Goal: Task Accomplishment & Management: Use online tool/utility

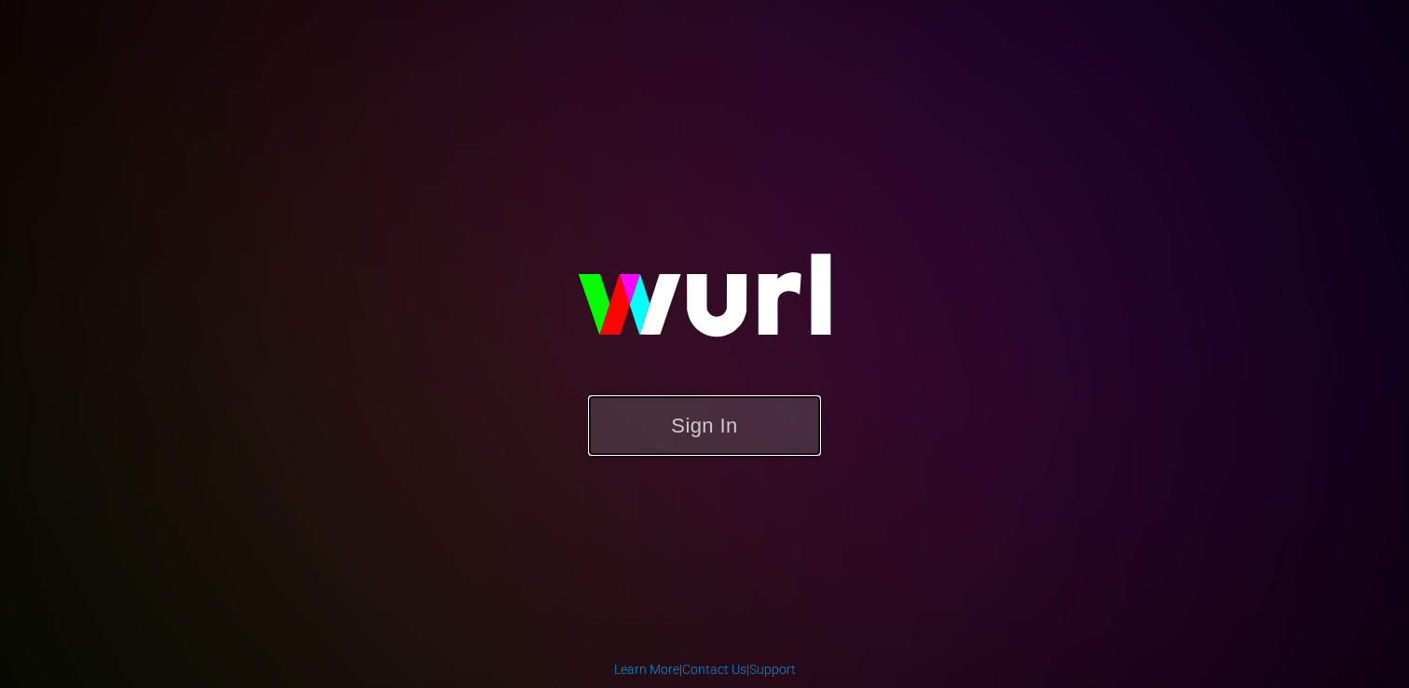
click at [672, 416] on button "Sign In" at bounding box center [704, 425] width 233 height 61
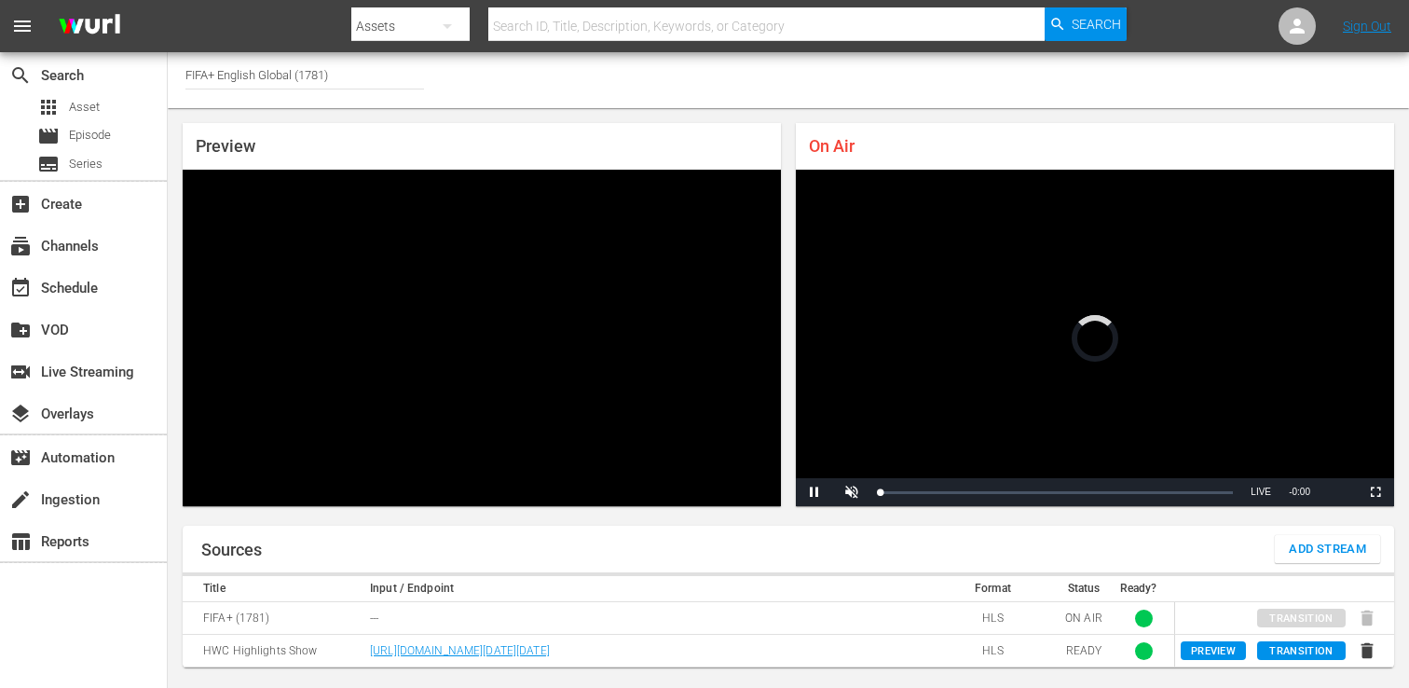
scroll to position [6, 0]
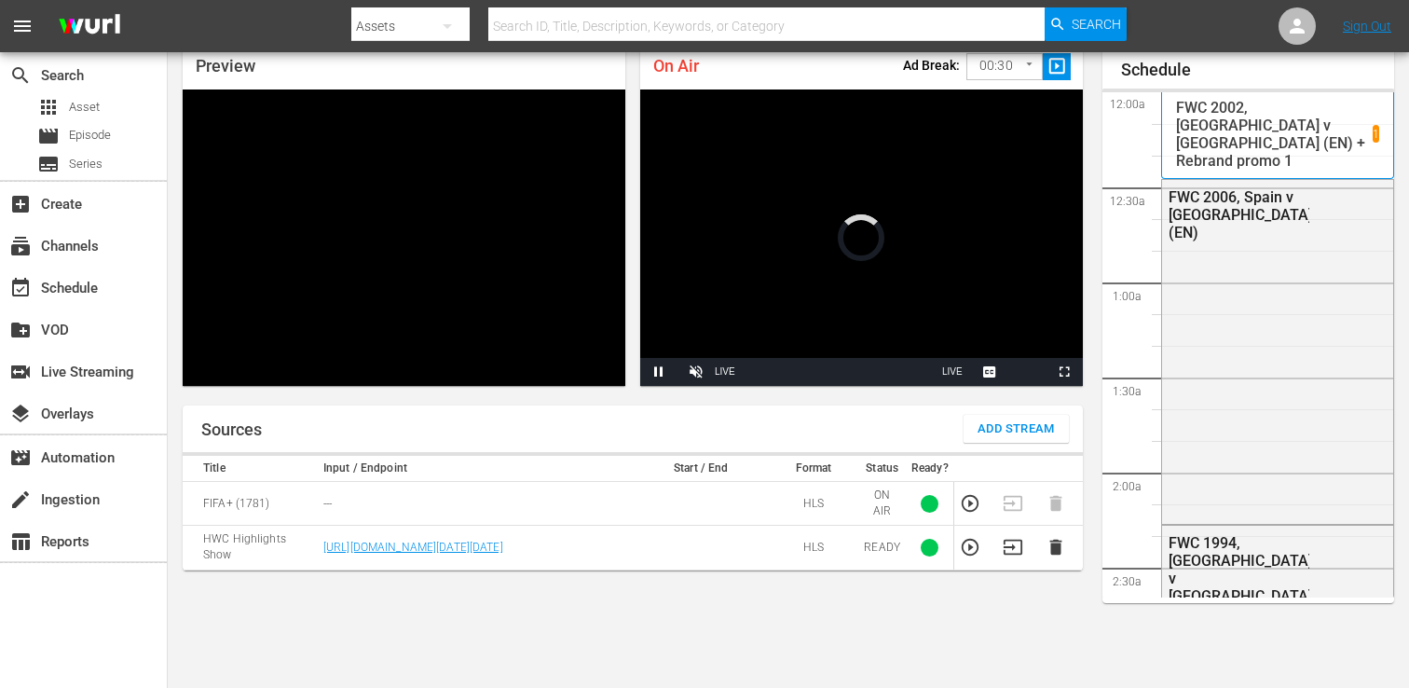
scroll to position [80, 0]
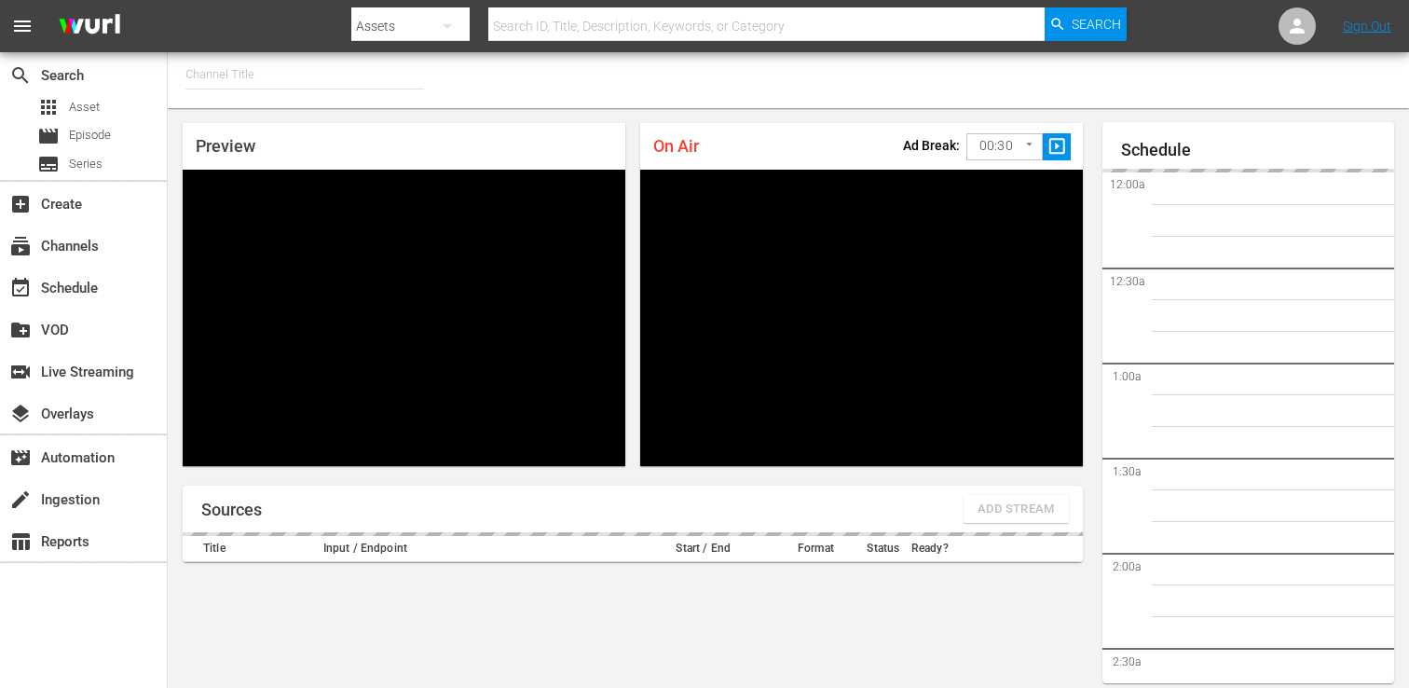
type input "FIFA+ French Local (1778)"
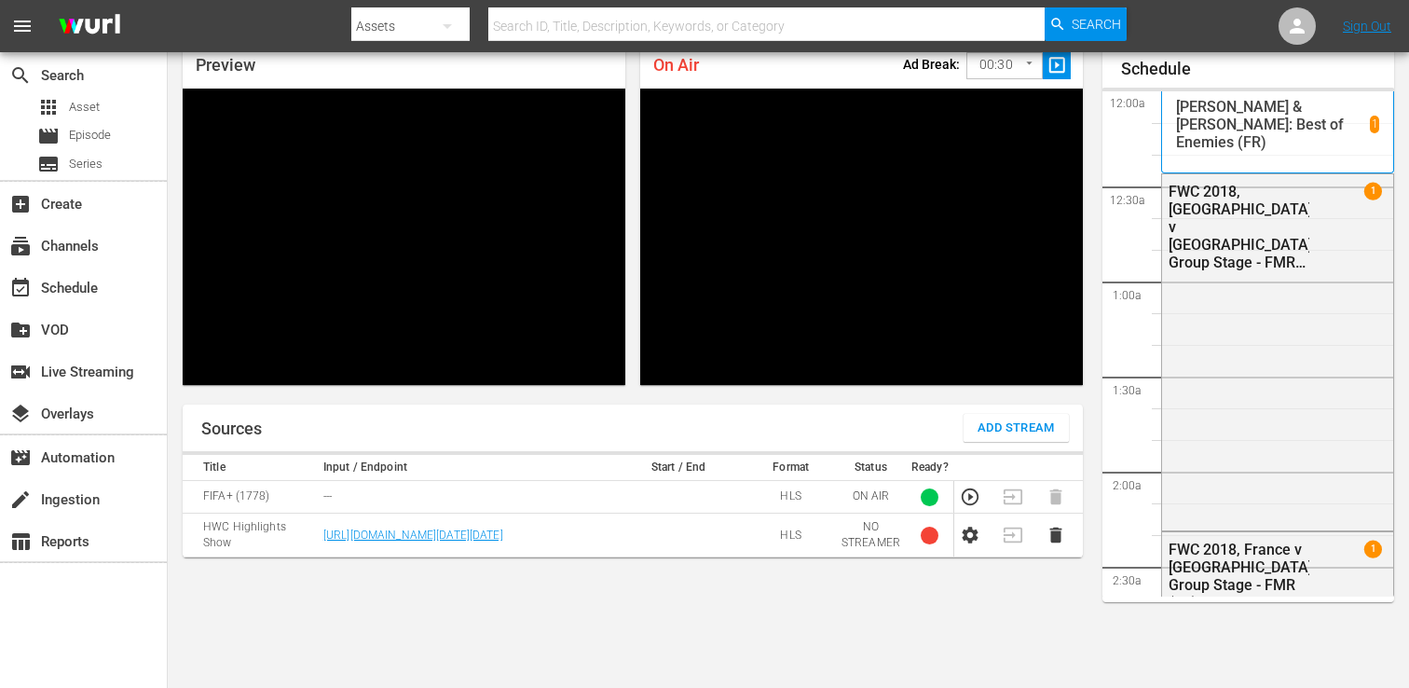
scroll to position [2268, 0]
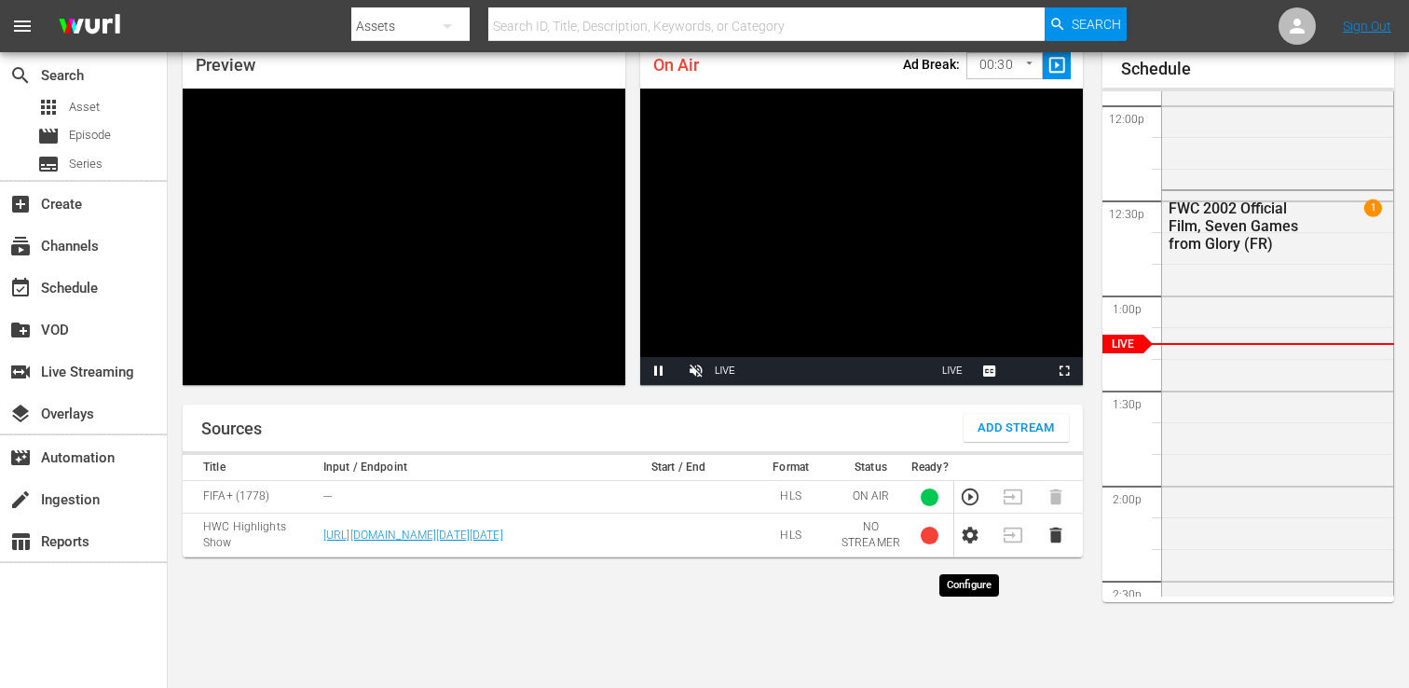
click at [976, 543] on icon "button" at bounding box center [971, 535] width 16 height 17
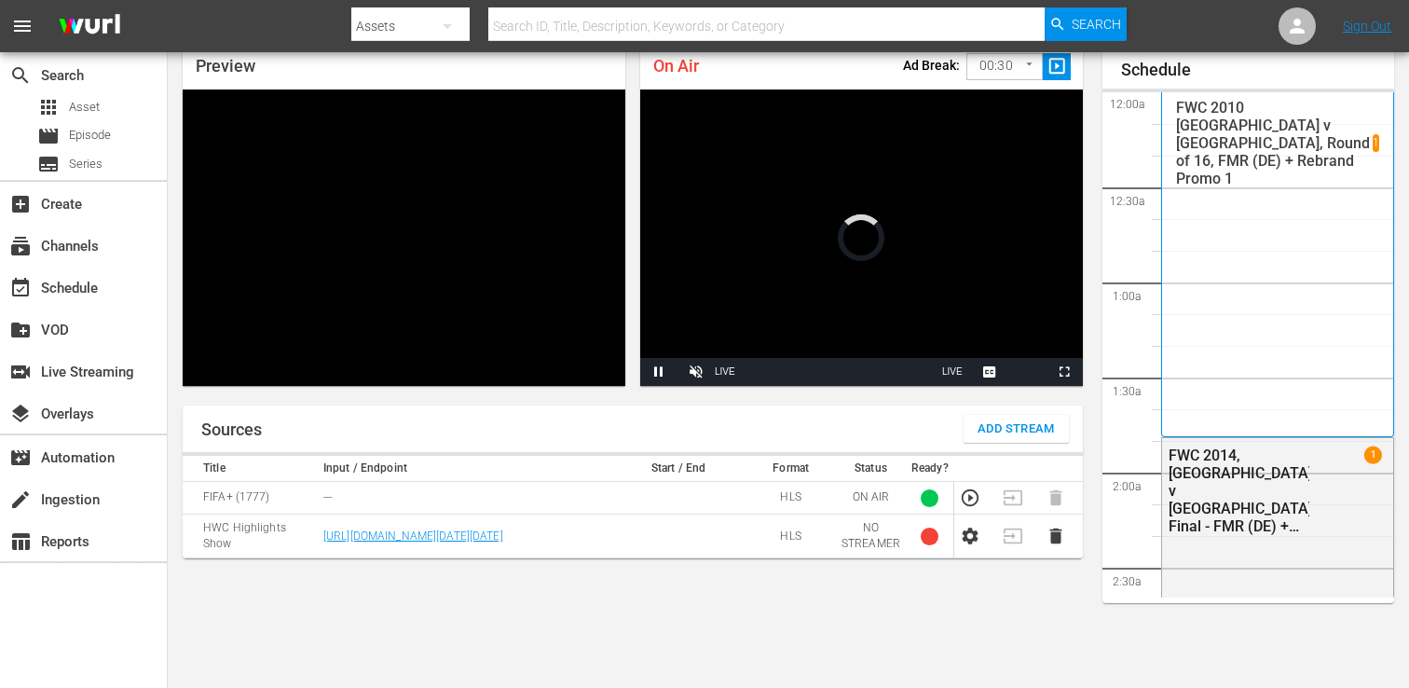
scroll to position [2269, 0]
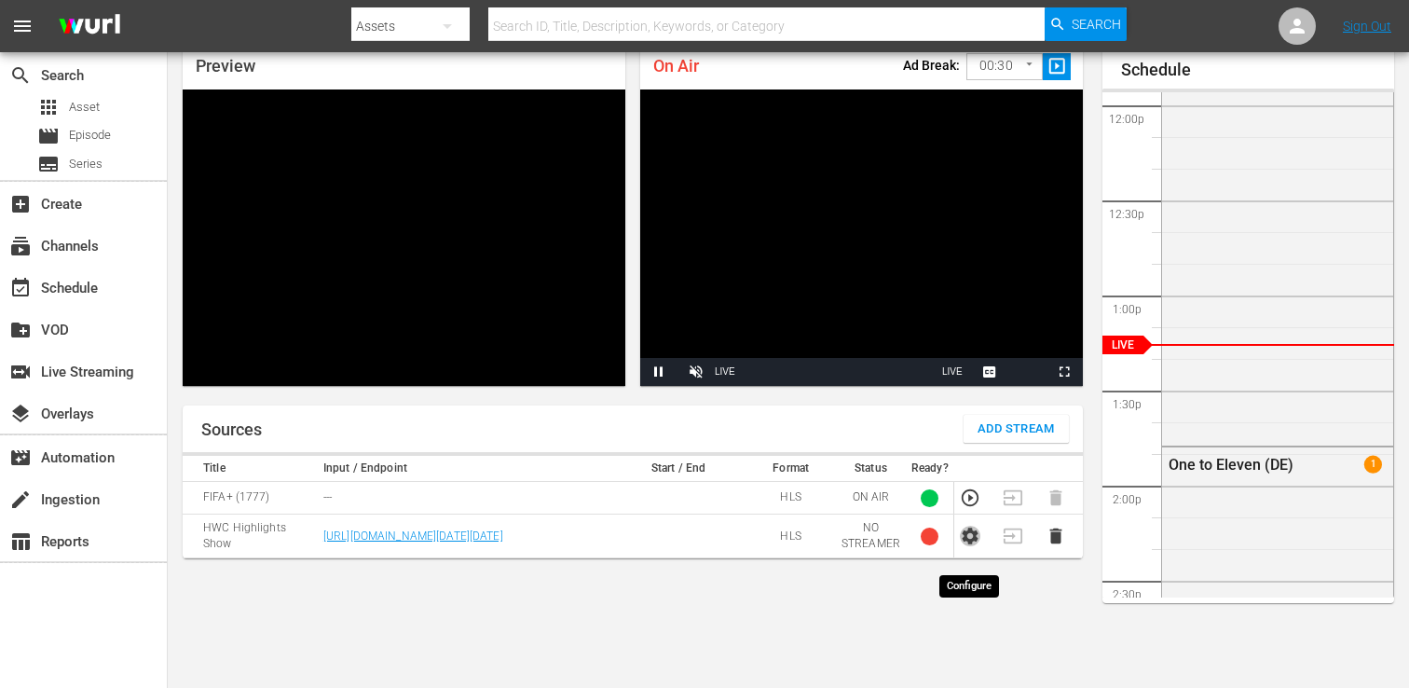
click at [979, 546] on icon "button" at bounding box center [970, 536] width 21 height 21
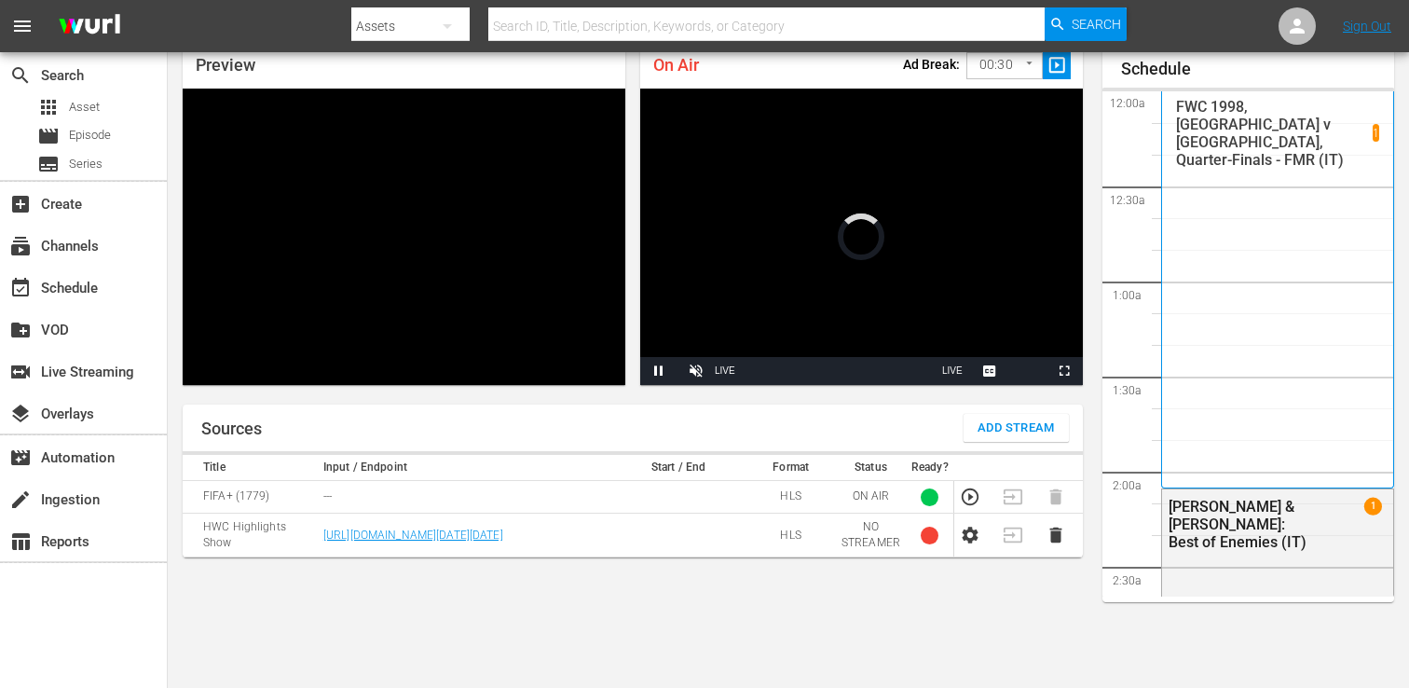
scroll to position [81, 0]
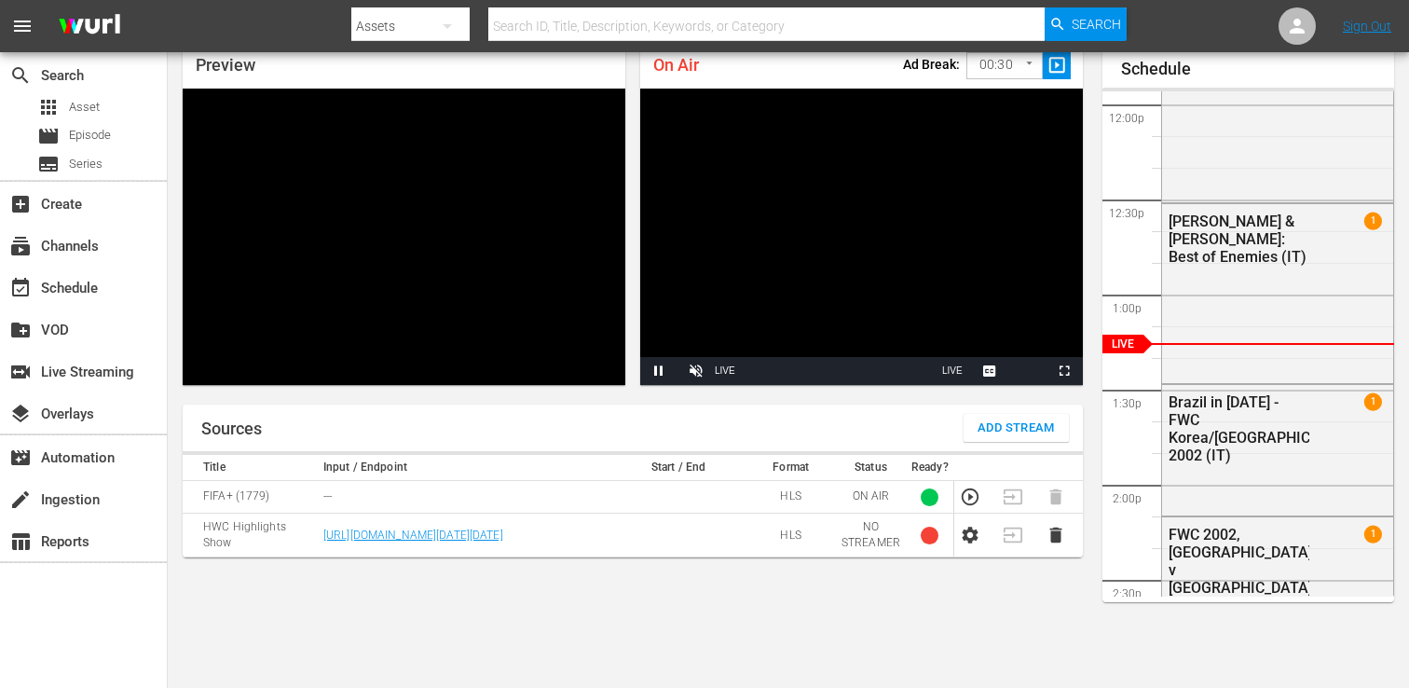
click at [977, 543] on icon "button" at bounding box center [971, 535] width 16 height 17
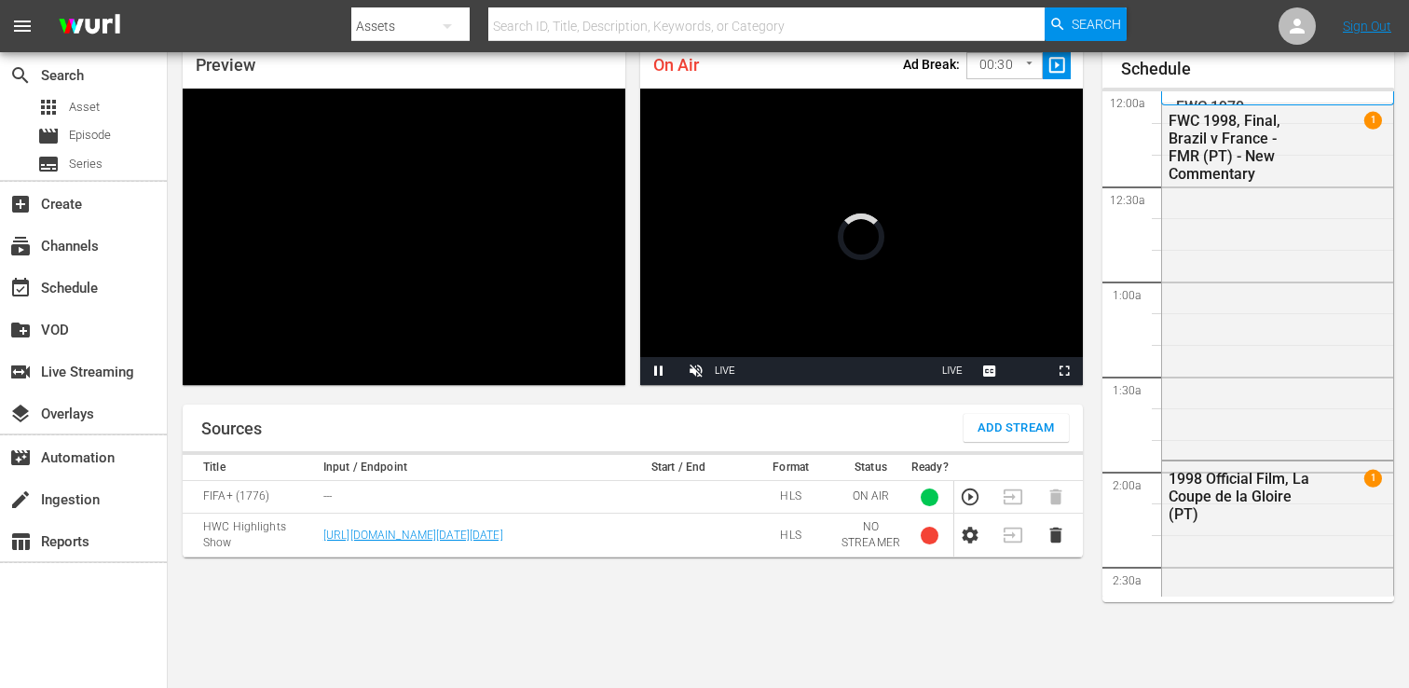
scroll to position [81, 0]
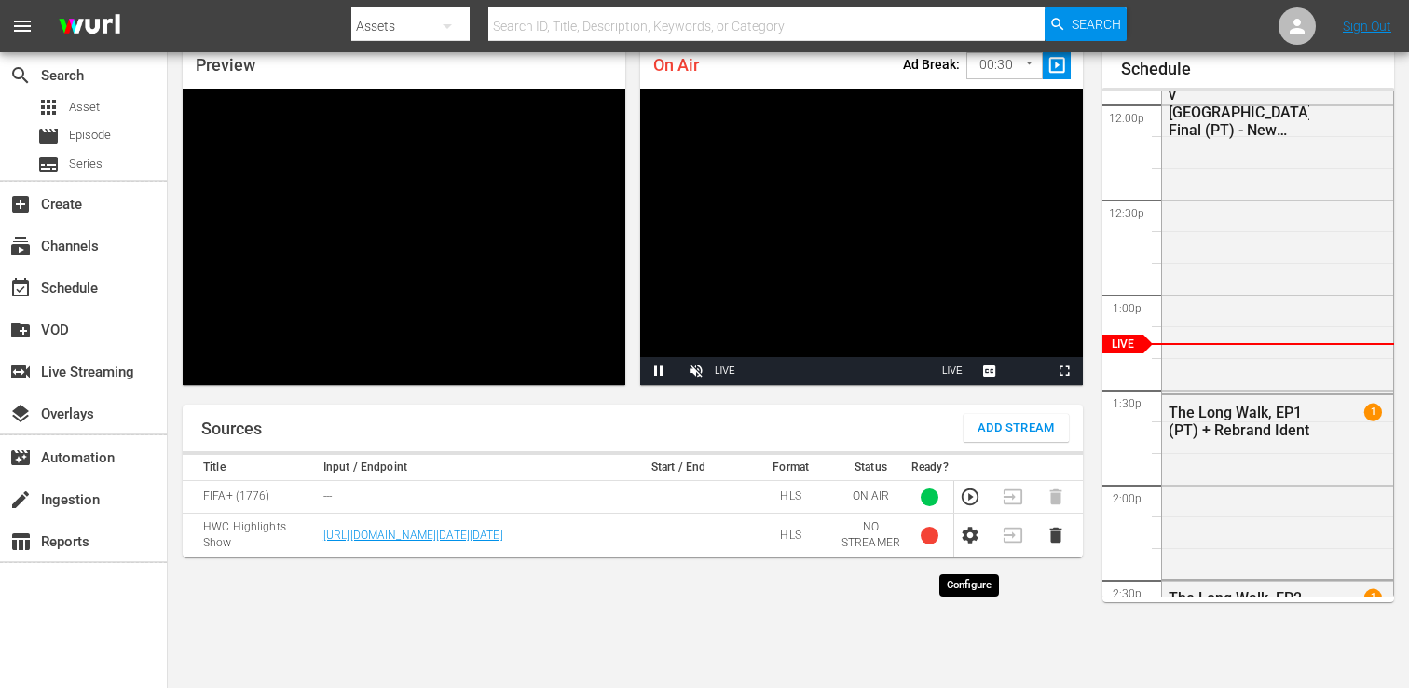
click at [966, 543] on icon "button" at bounding box center [971, 535] width 16 height 17
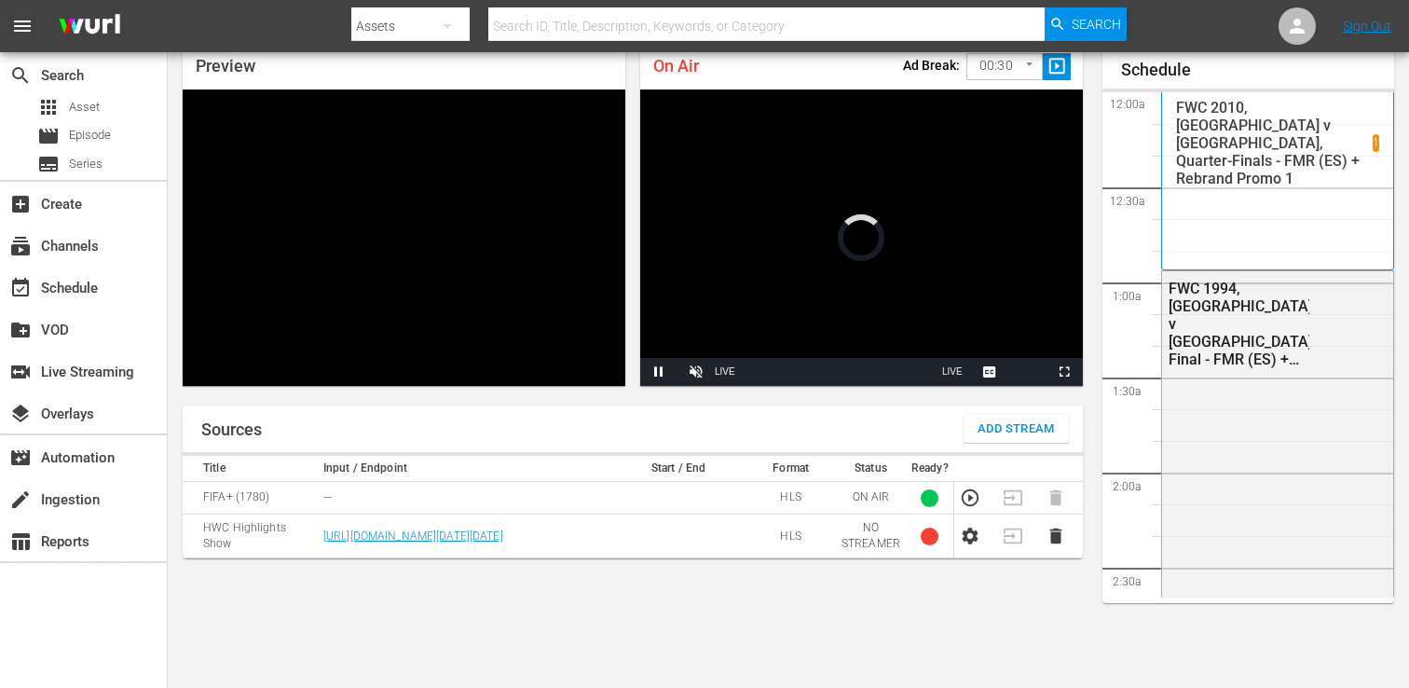
scroll to position [80, 0]
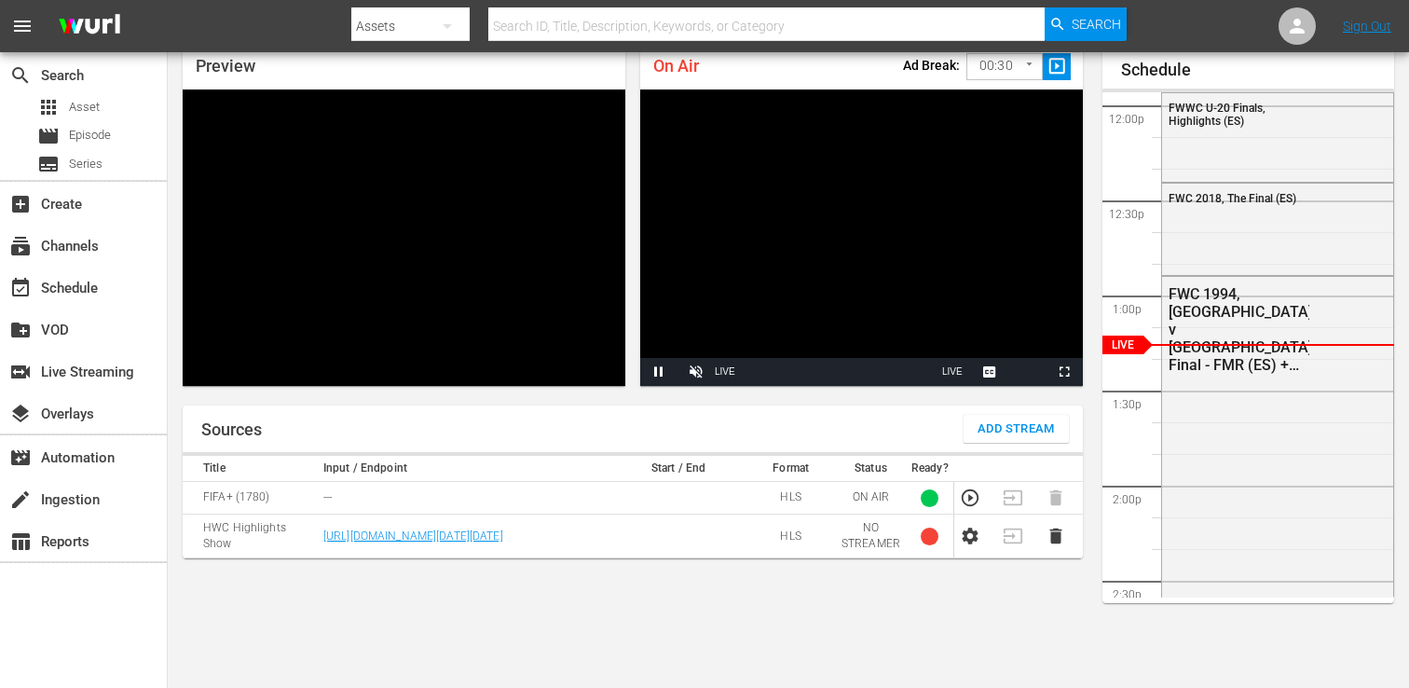
click at [978, 546] on icon "button" at bounding box center [970, 536] width 21 height 21
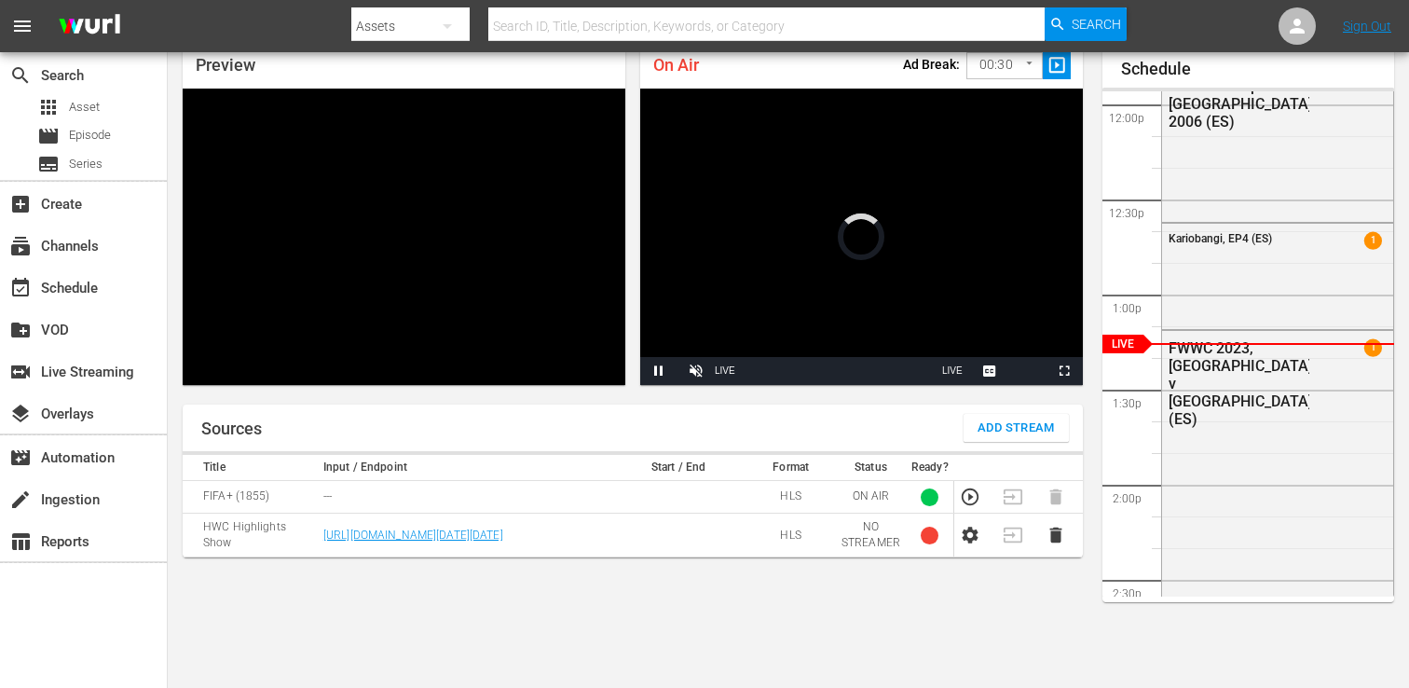
scroll to position [81, 0]
click at [976, 543] on icon "button" at bounding box center [971, 535] width 16 height 17
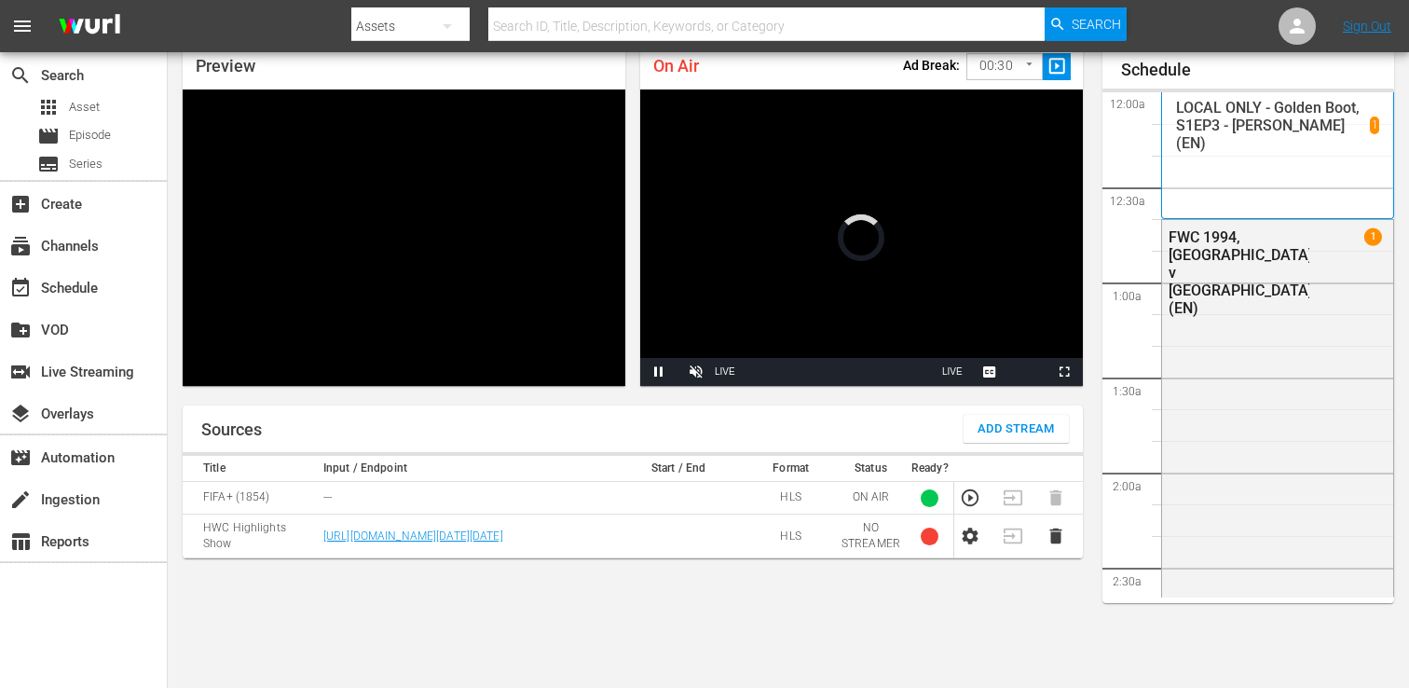
scroll to position [80, 0]
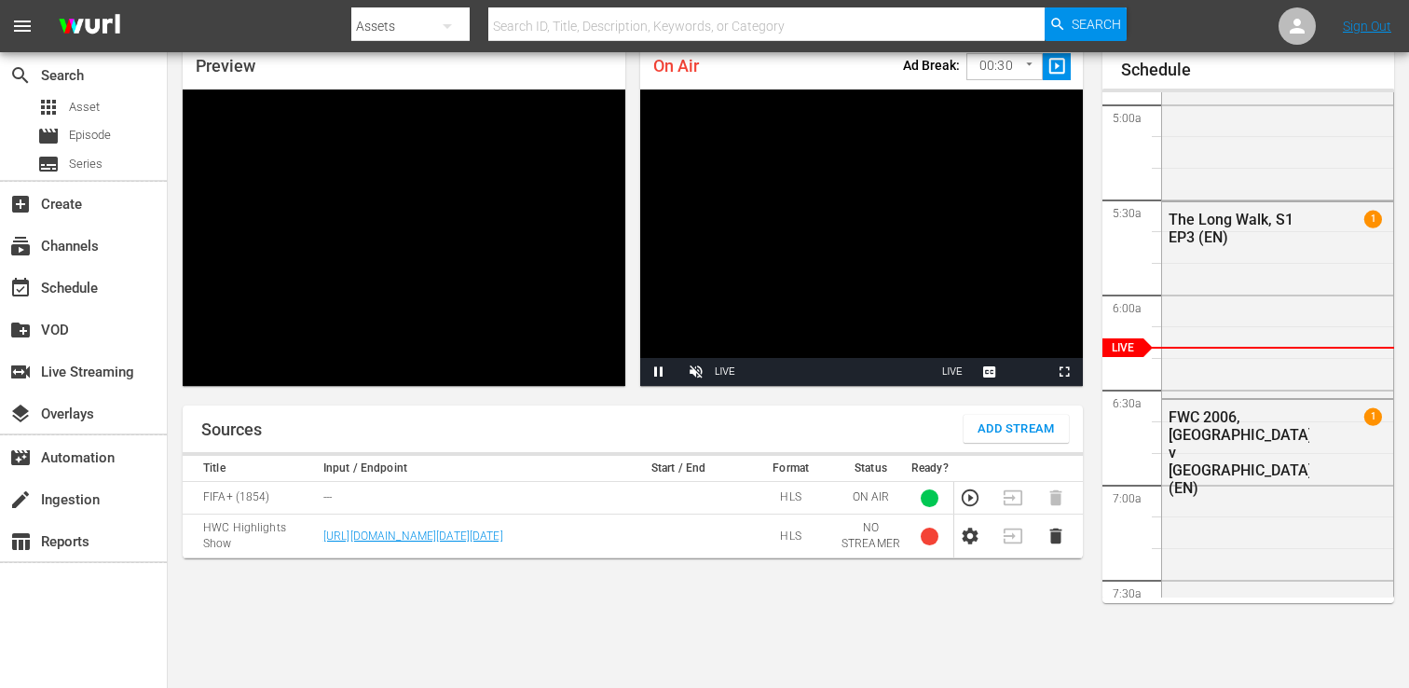
click at [973, 544] on icon "button" at bounding box center [971, 536] width 16 height 17
